Goal: Navigation & Orientation: Find specific page/section

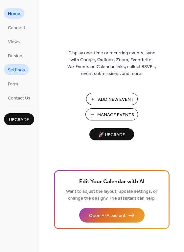
click at [19, 68] on span "Settings" at bounding box center [16, 70] width 17 height 7
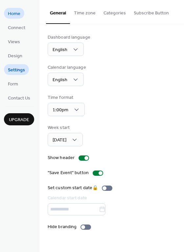
click at [15, 15] on span "Home" at bounding box center [14, 13] width 12 height 7
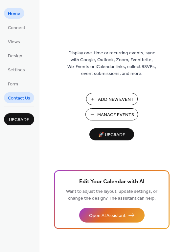
click at [23, 96] on span "Contact Us" at bounding box center [19, 98] width 22 height 7
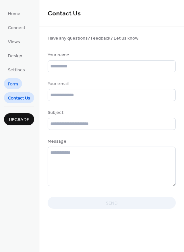
click at [21, 83] on link "Form" at bounding box center [13, 83] width 18 height 11
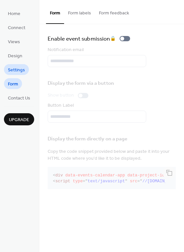
click at [21, 70] on span "Settings" at bounding box center [16, 70] width 17 height 7
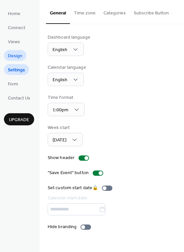
click at [18, 58] on span "Design" at bounding box center [15, 56] width 14 height 7
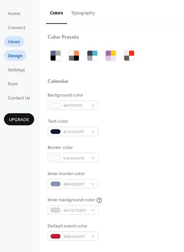
click at [14, 43] on span "Views" at bounding box center [14, 42] width 12 height 7
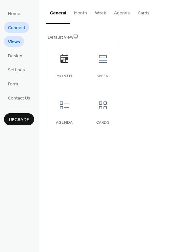
click at [14, 26] on span "Connect" at bounding box center [16, 28] width 17 height 7
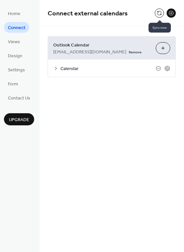
click at [160, 12] on button at bounding box center [158, 13] width 9 height 9
